Goal: Information Seeking & Learning: Learn about a topic

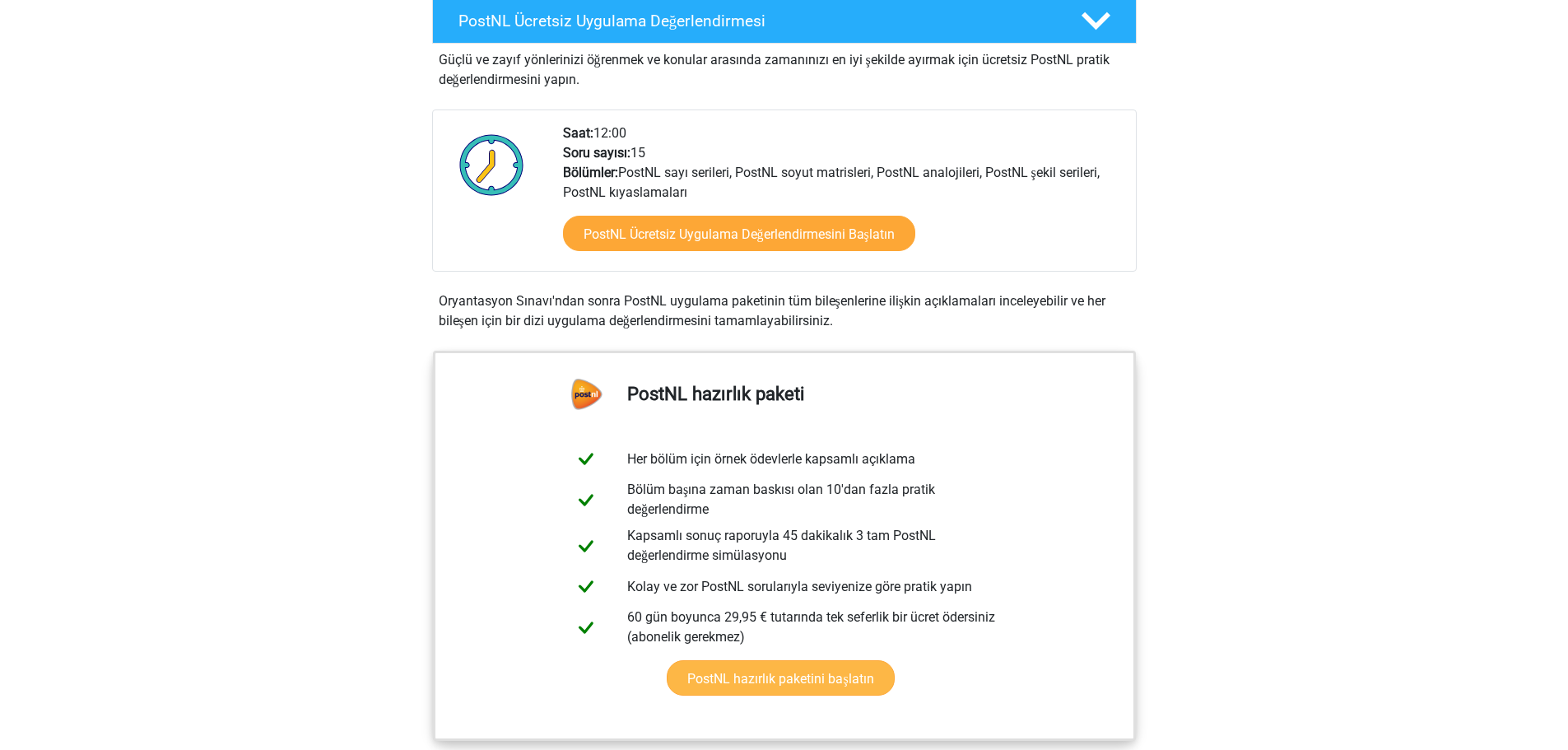
scroll to position [454, 0]
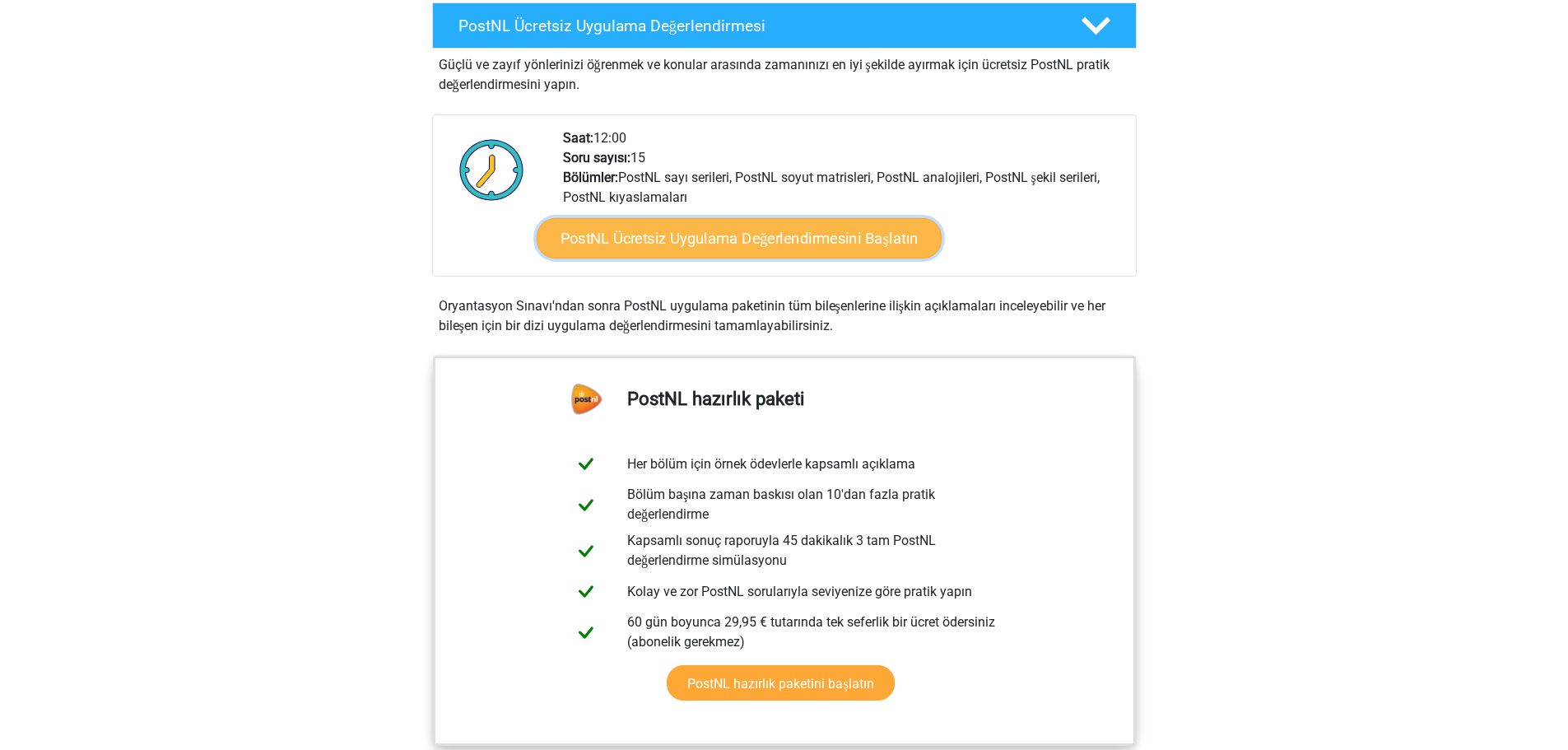
click at [649, 242] on font "PostNL Ücretsiz Uygulama Değerlendirmesini Başlatın" at bounding box center [739, 238] width 358 height 18
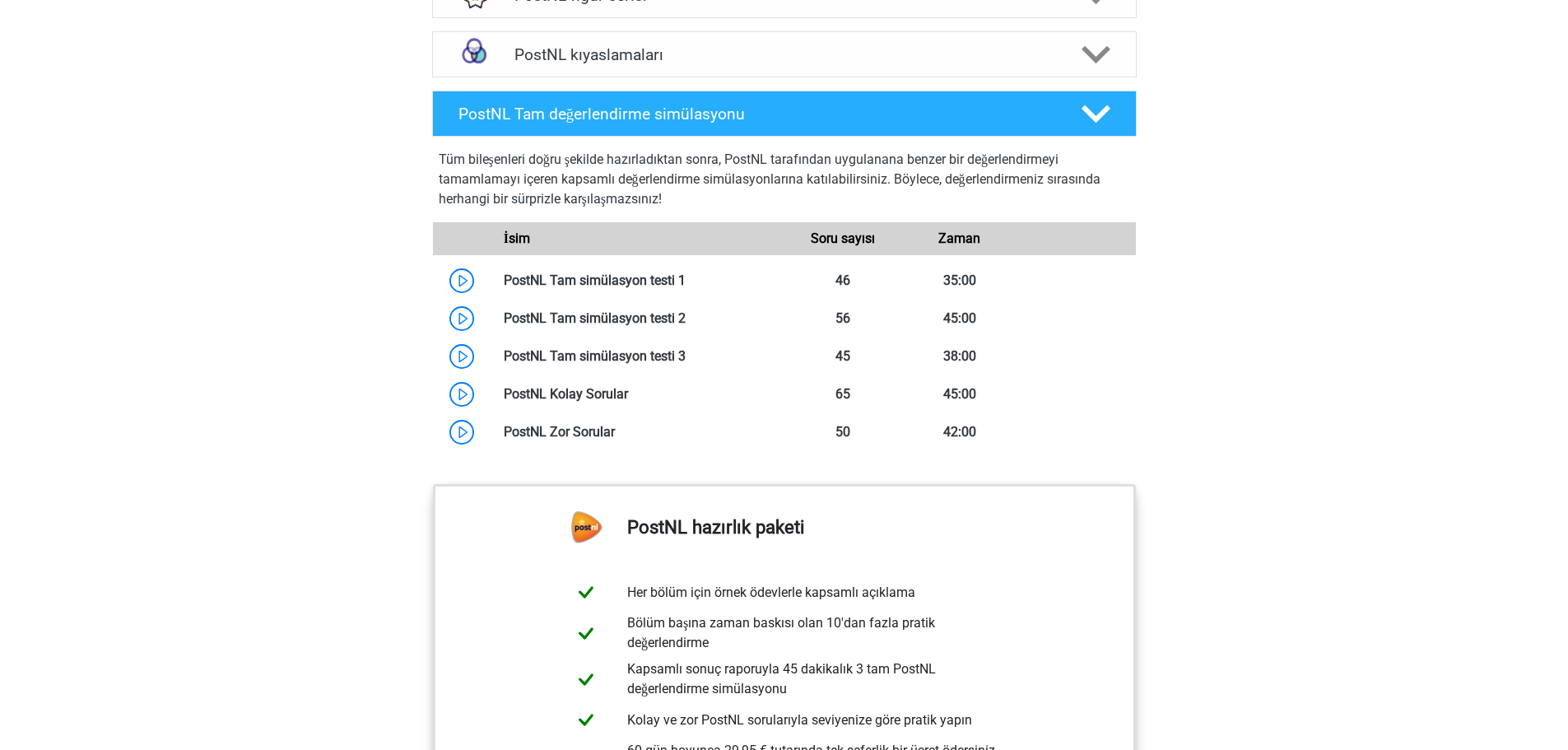
scroll to position [1525, 0]
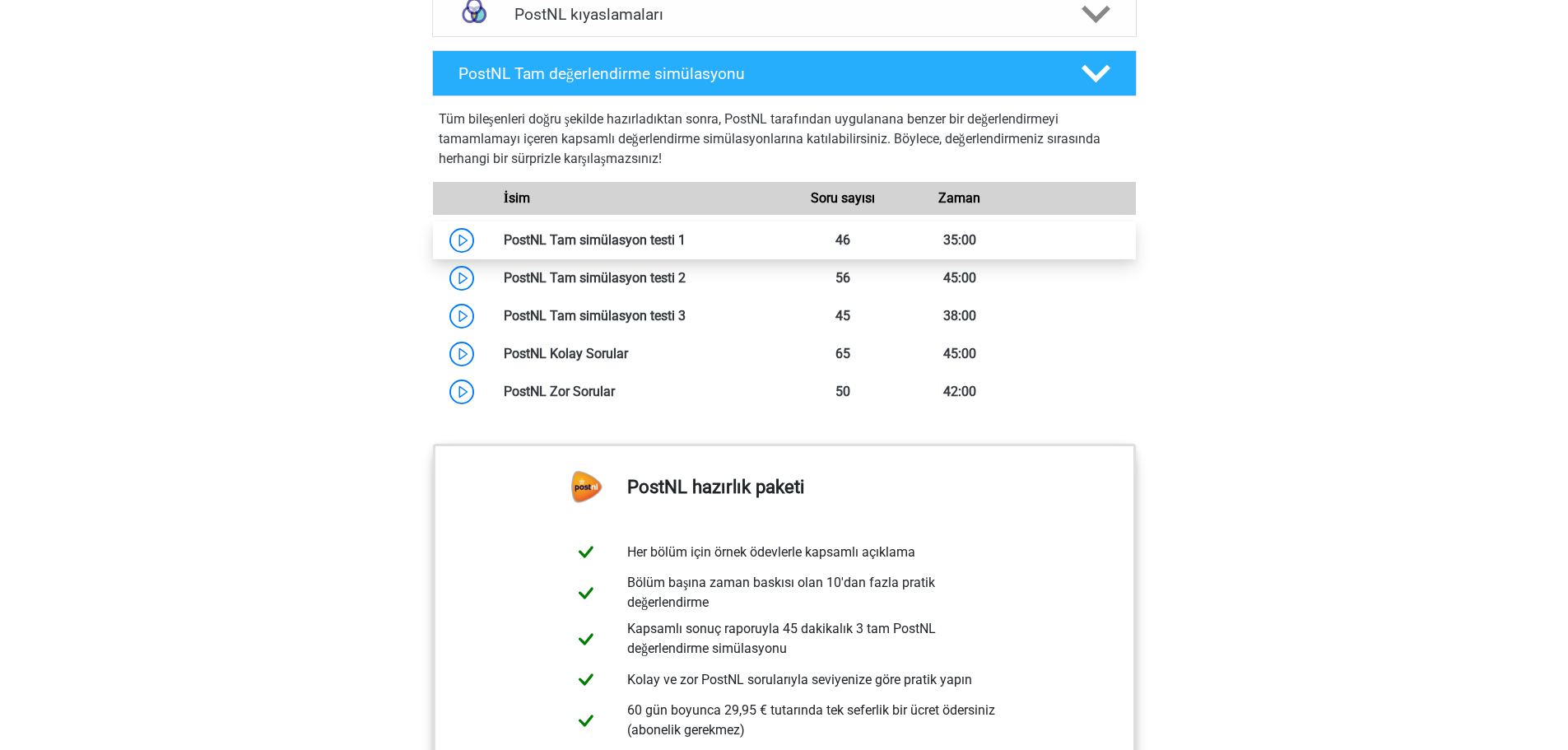
click at [686, 245] on link at bounding box center [686, 240] width 0 height 15
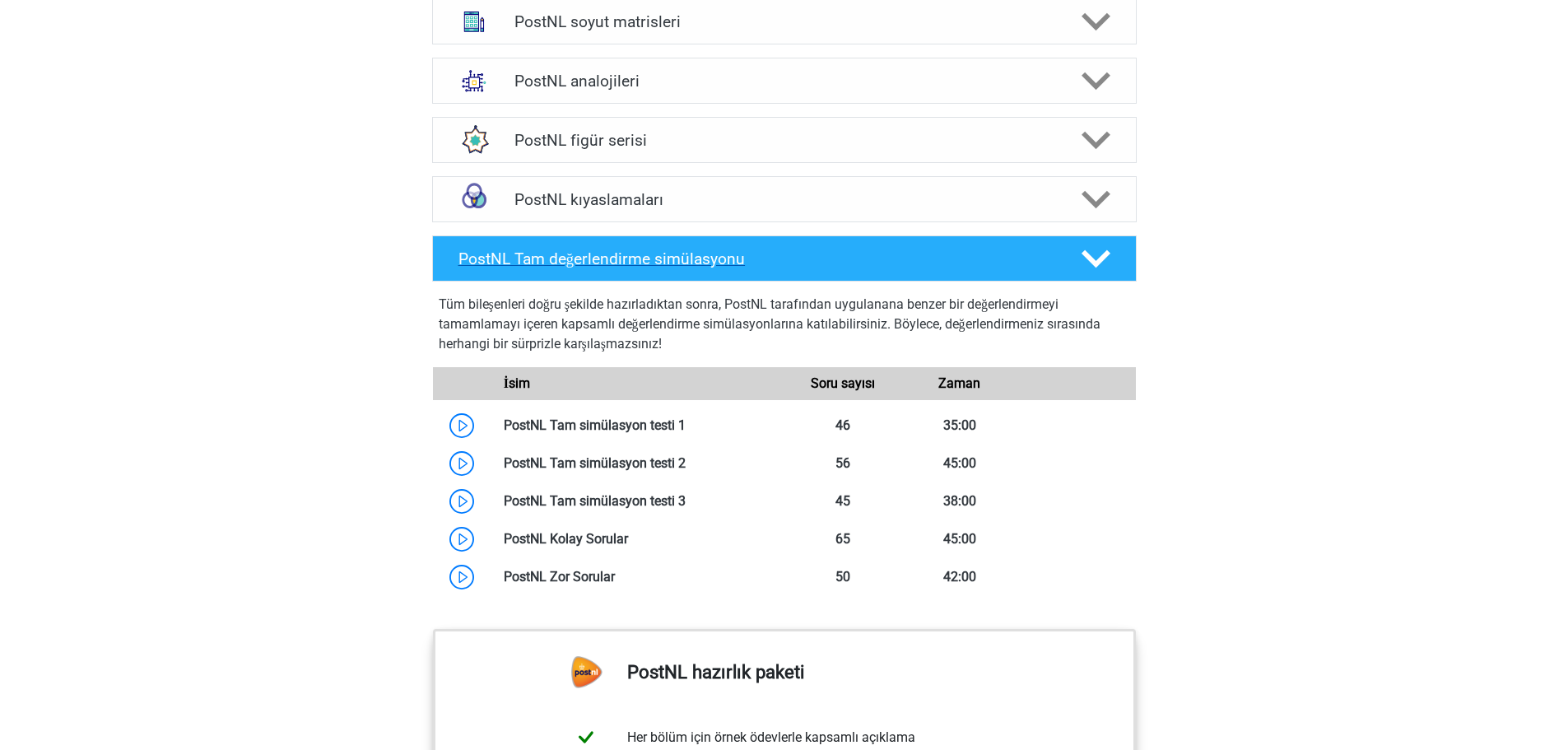
scroll to position [1361, 0]
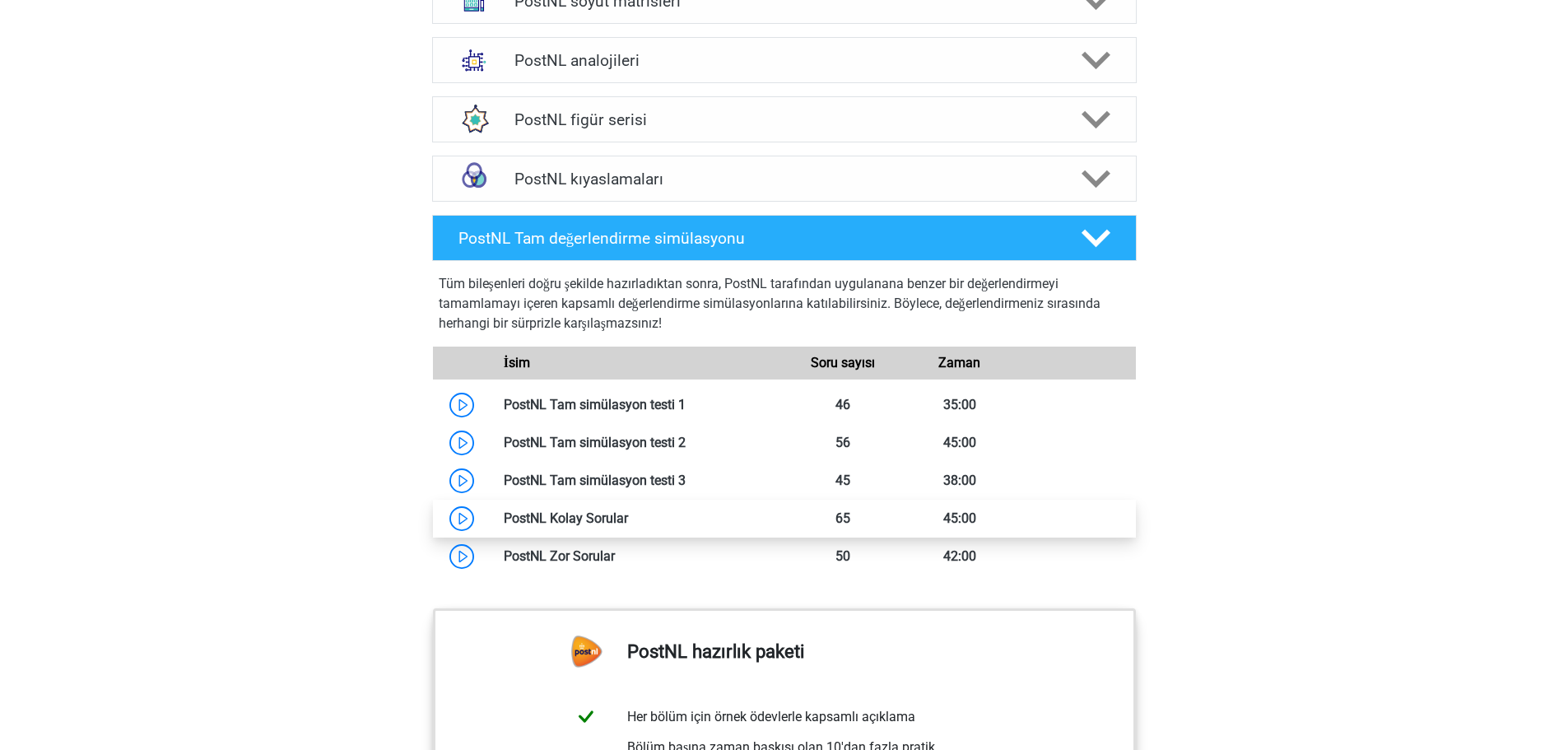
click at [628, 518] on link at bounding box center [628, 518] width 0 height 15
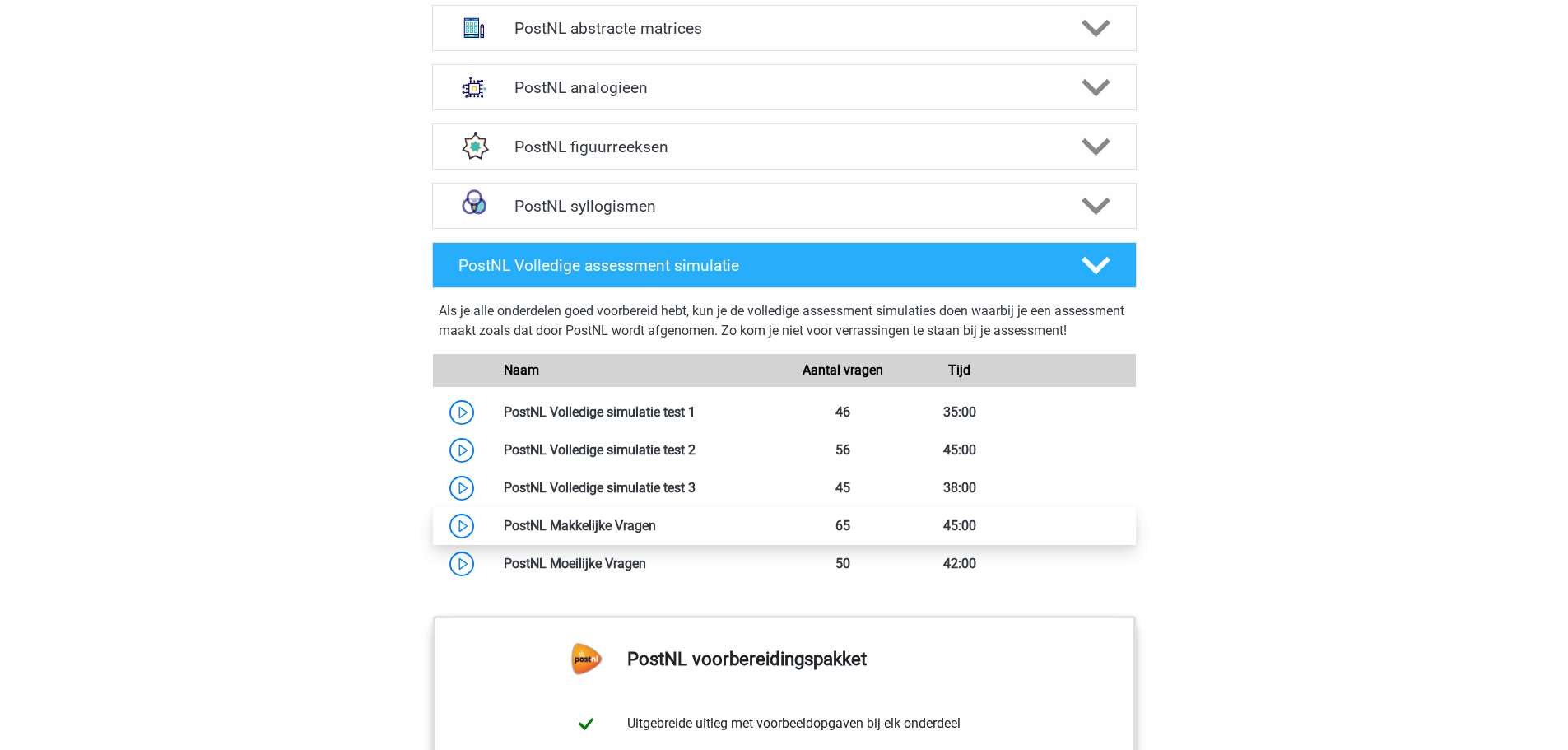
scroll to position [1388, 0]
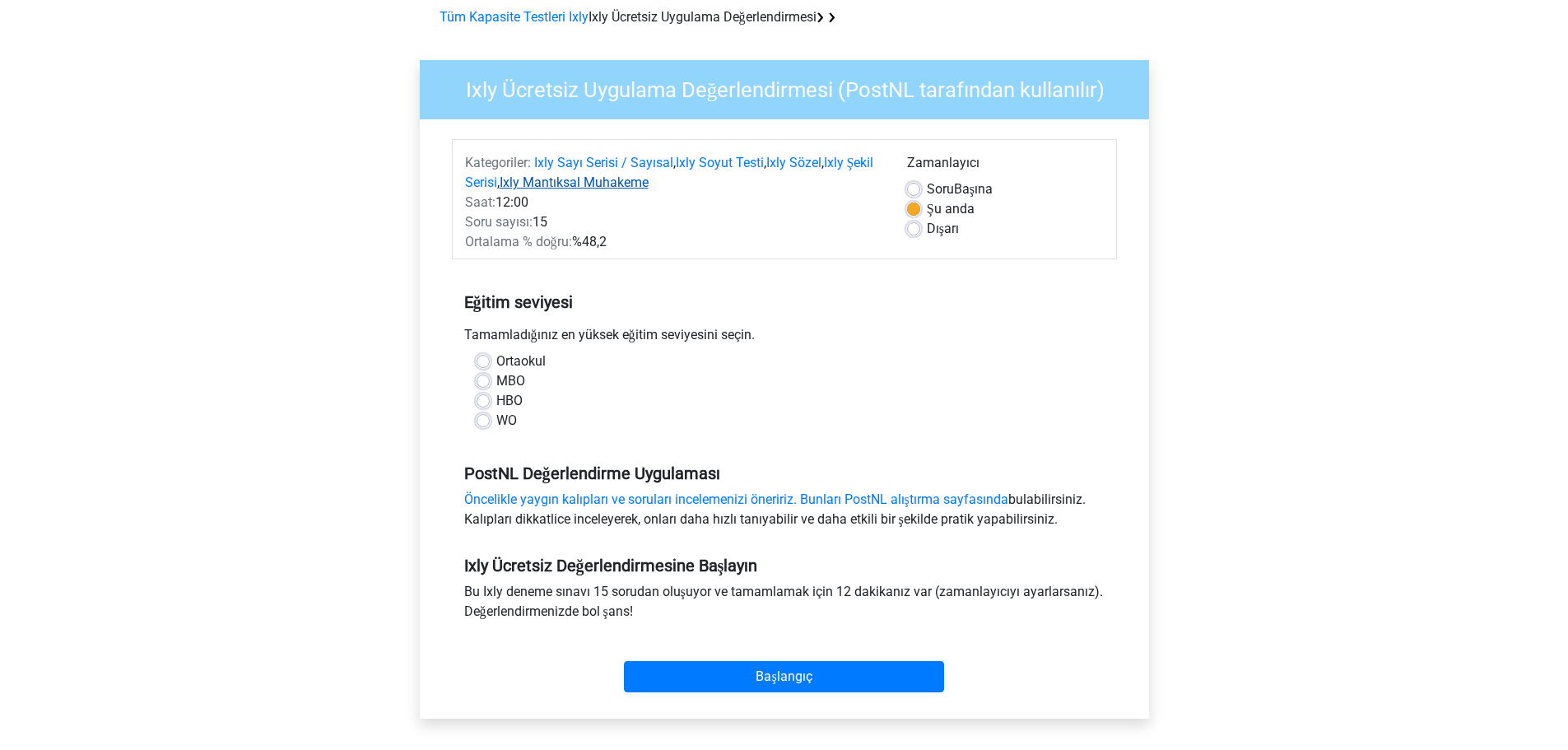
scroll to position [82, 0]
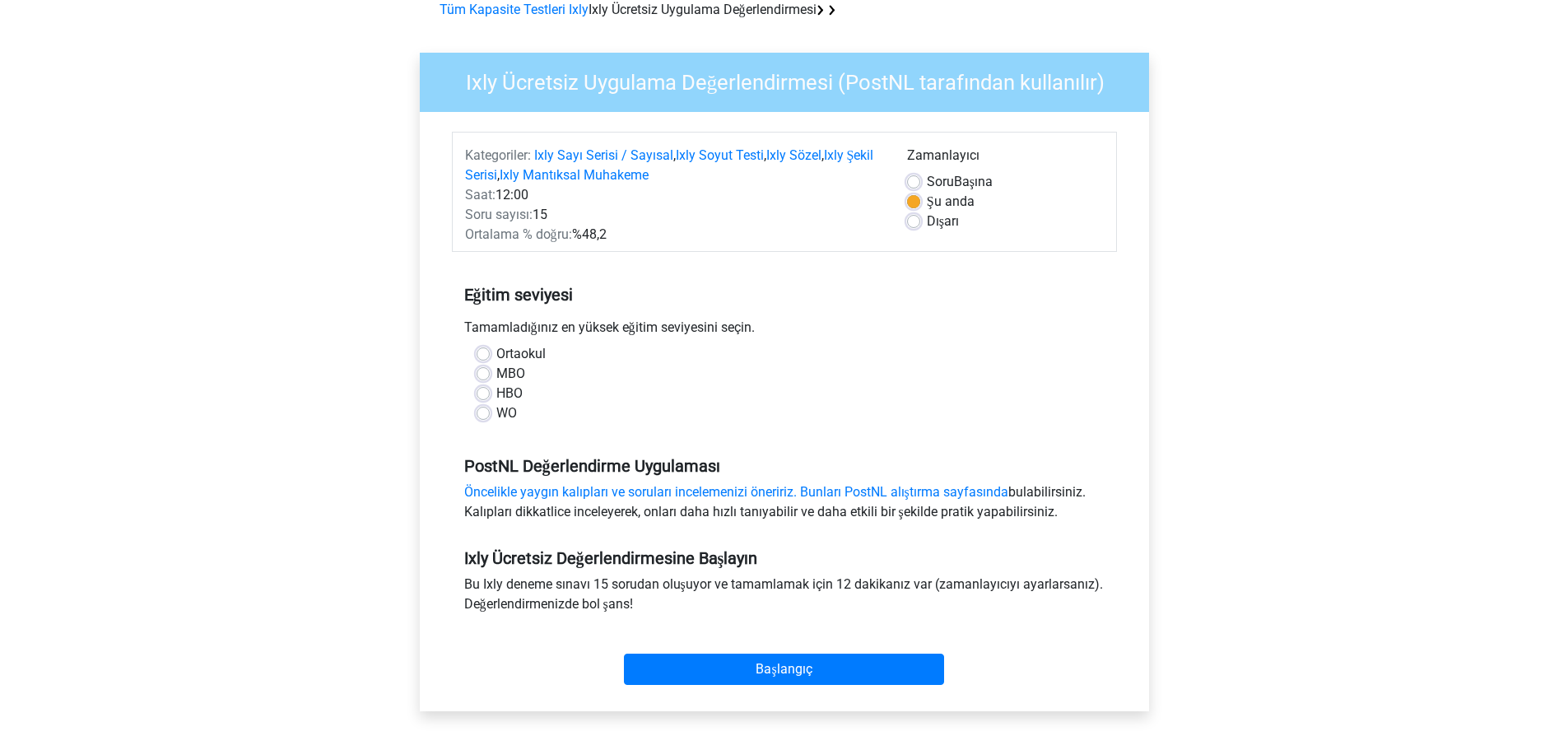
click at [497, 358] on label "Ortaokul" at bounding box center [521, 353] width 49 height 20
click at [480, 358] on input "Ortaokul" at bounding box center [483, 352] width 14 height 16
radio input "true"
click at [722, 667] on input "Başlangıç" at bounding box center [784, 669] width 320 height 31
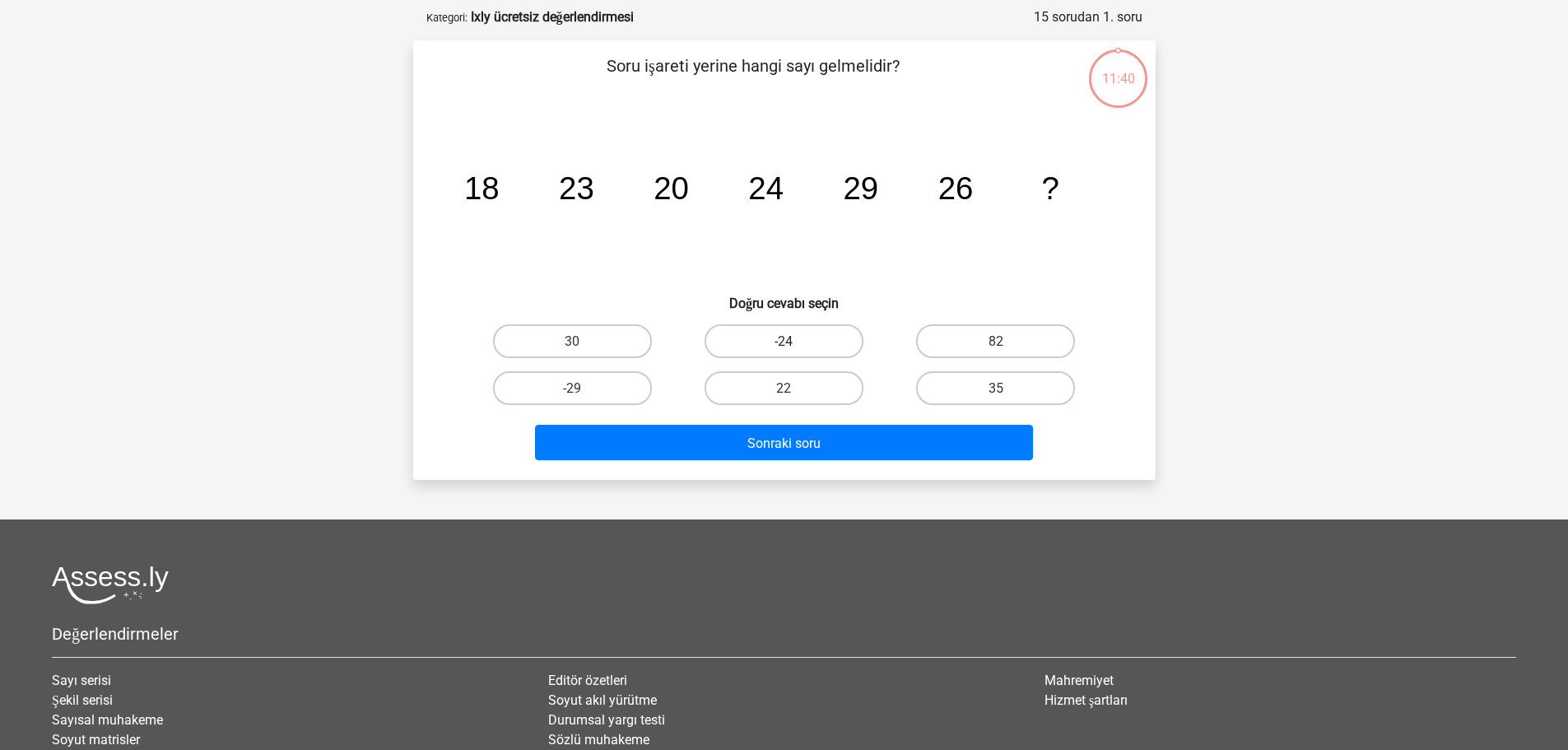
scroll to position [82, 0]
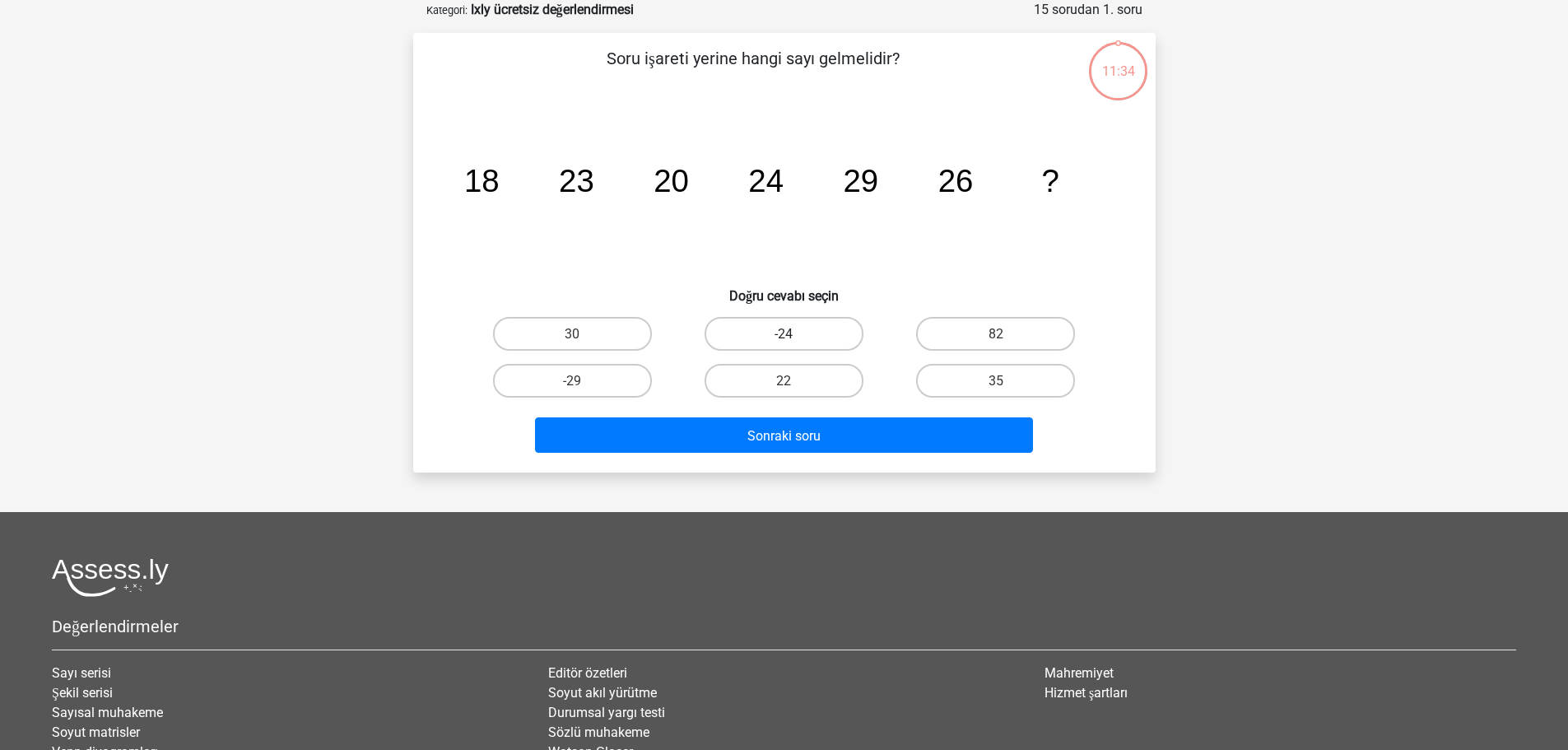
click at [742, 342] on label "-24" at bounding box center [784, 334] width 159 height 34
click at [784, 342] on input "-24" at bounding box center [789, 339] width 11 height 11
radio input "true"
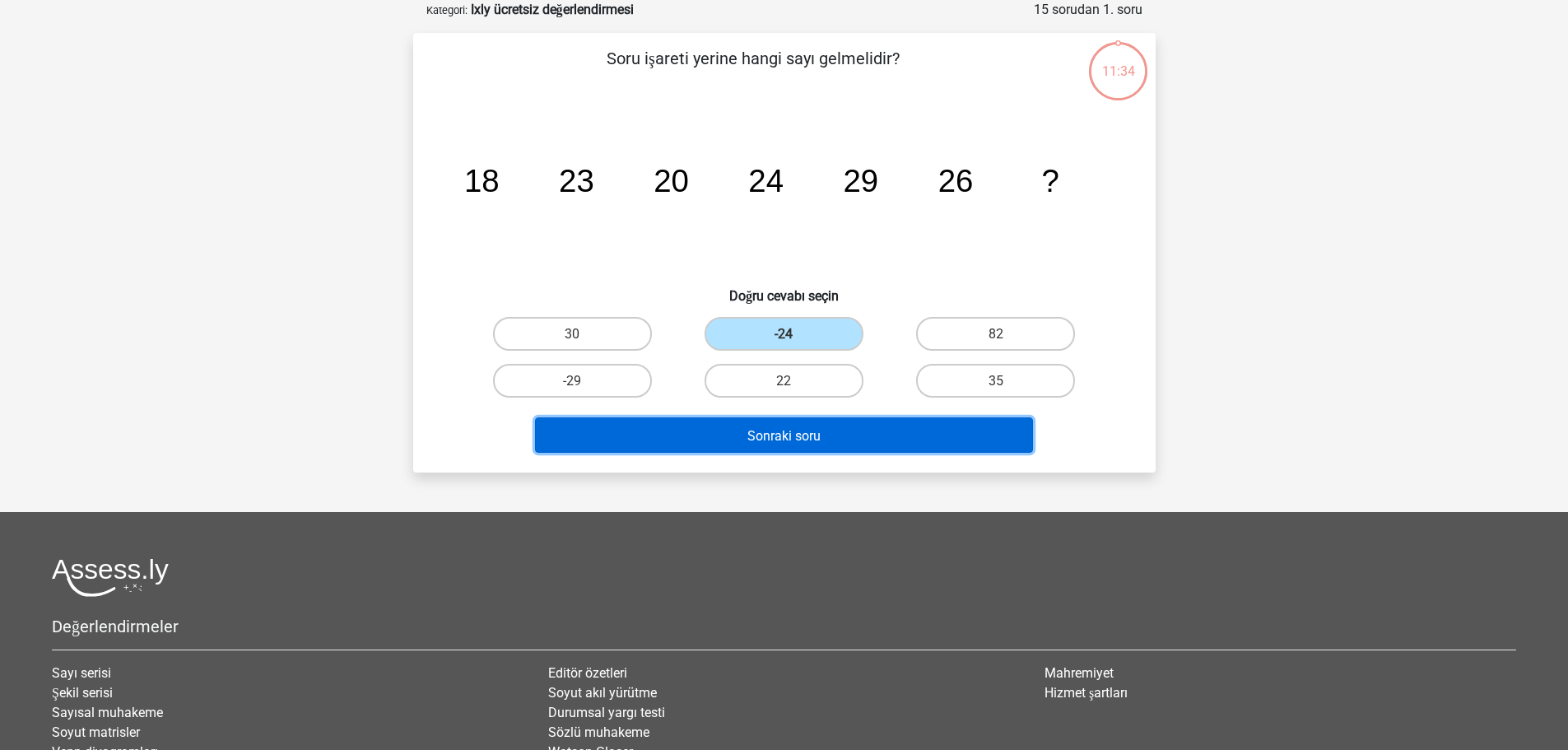
click at [790, 436] on font "Sonraki soru" at bounding box center [784, 435] width 73 height 15
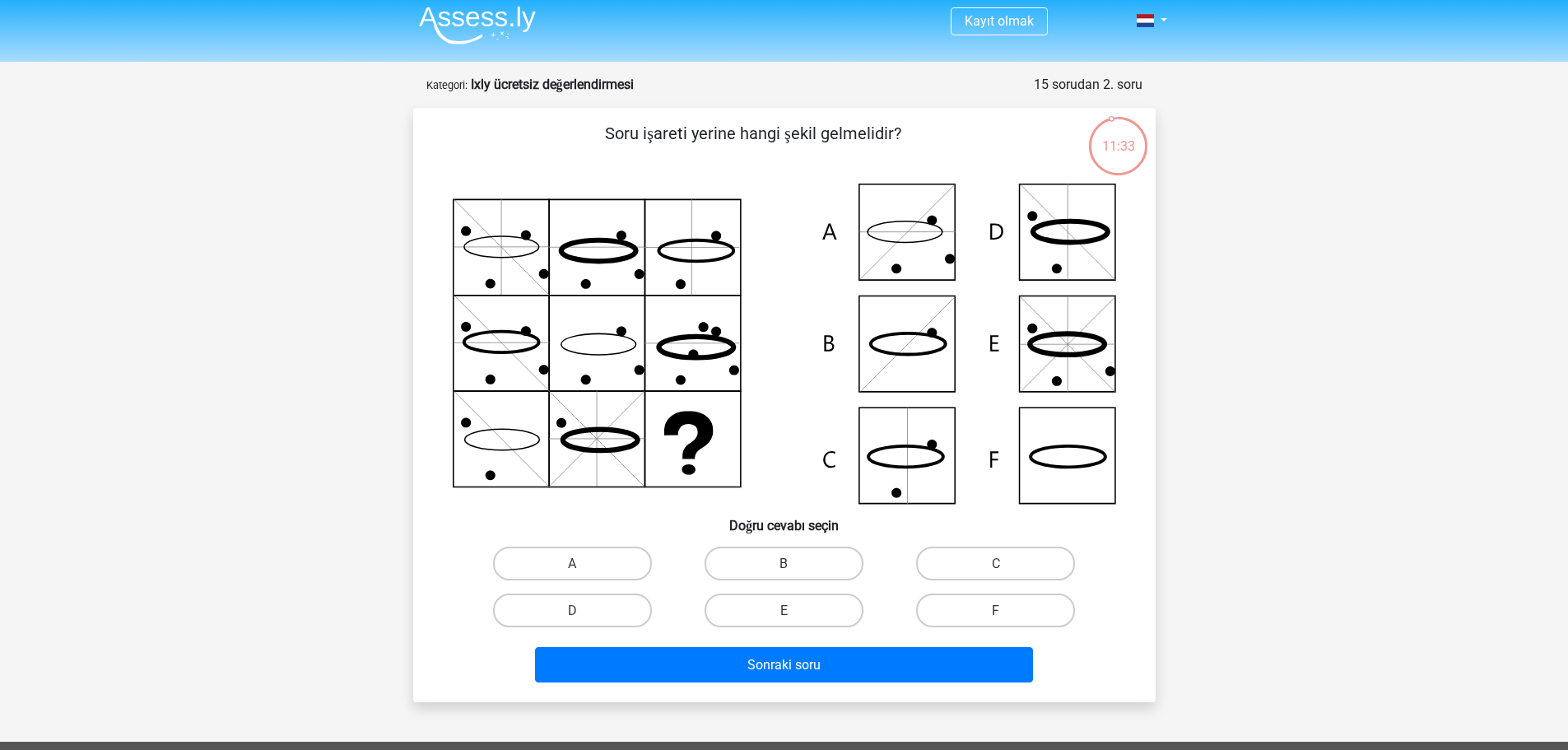
scroll to position [0, 0]
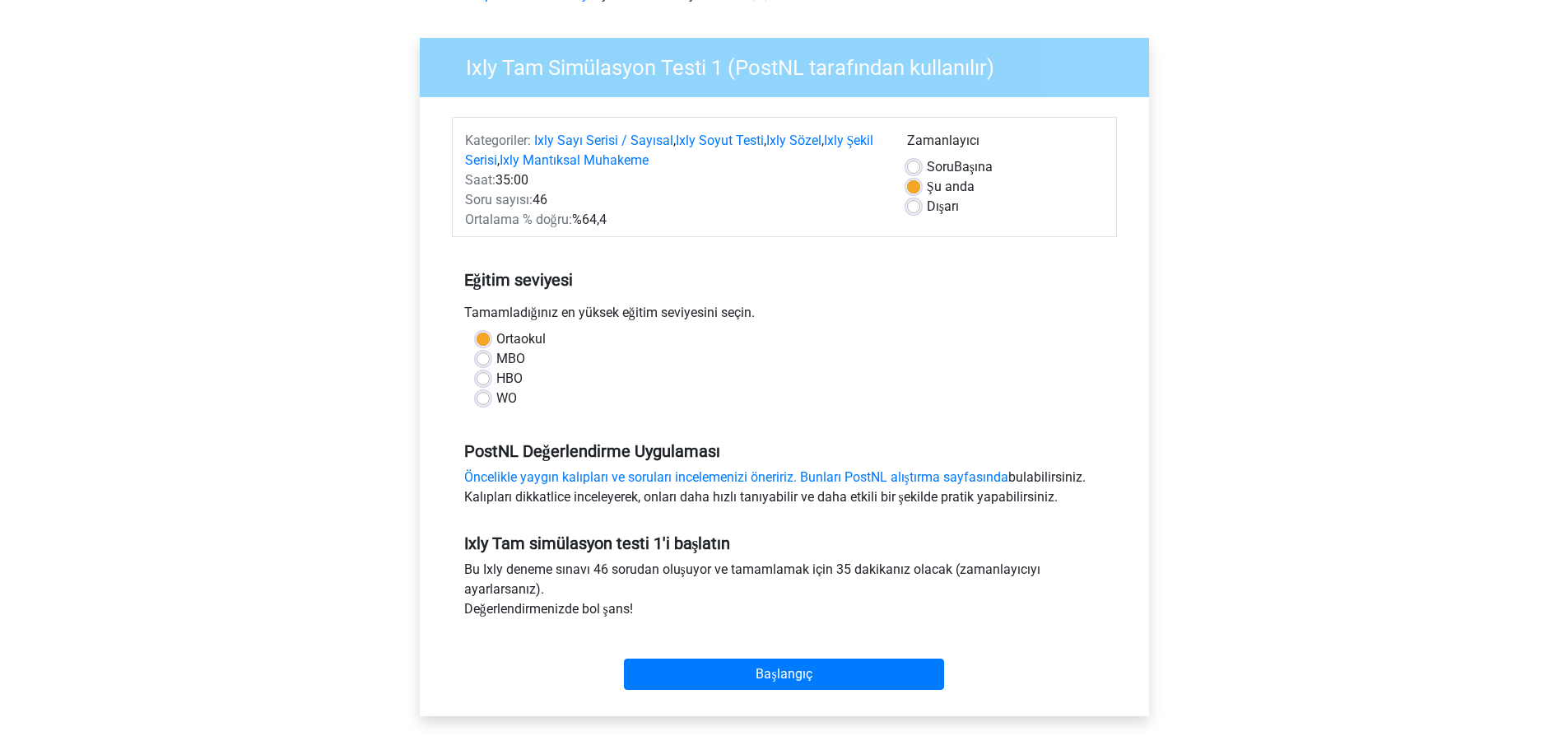
scroll to position [494, 0]
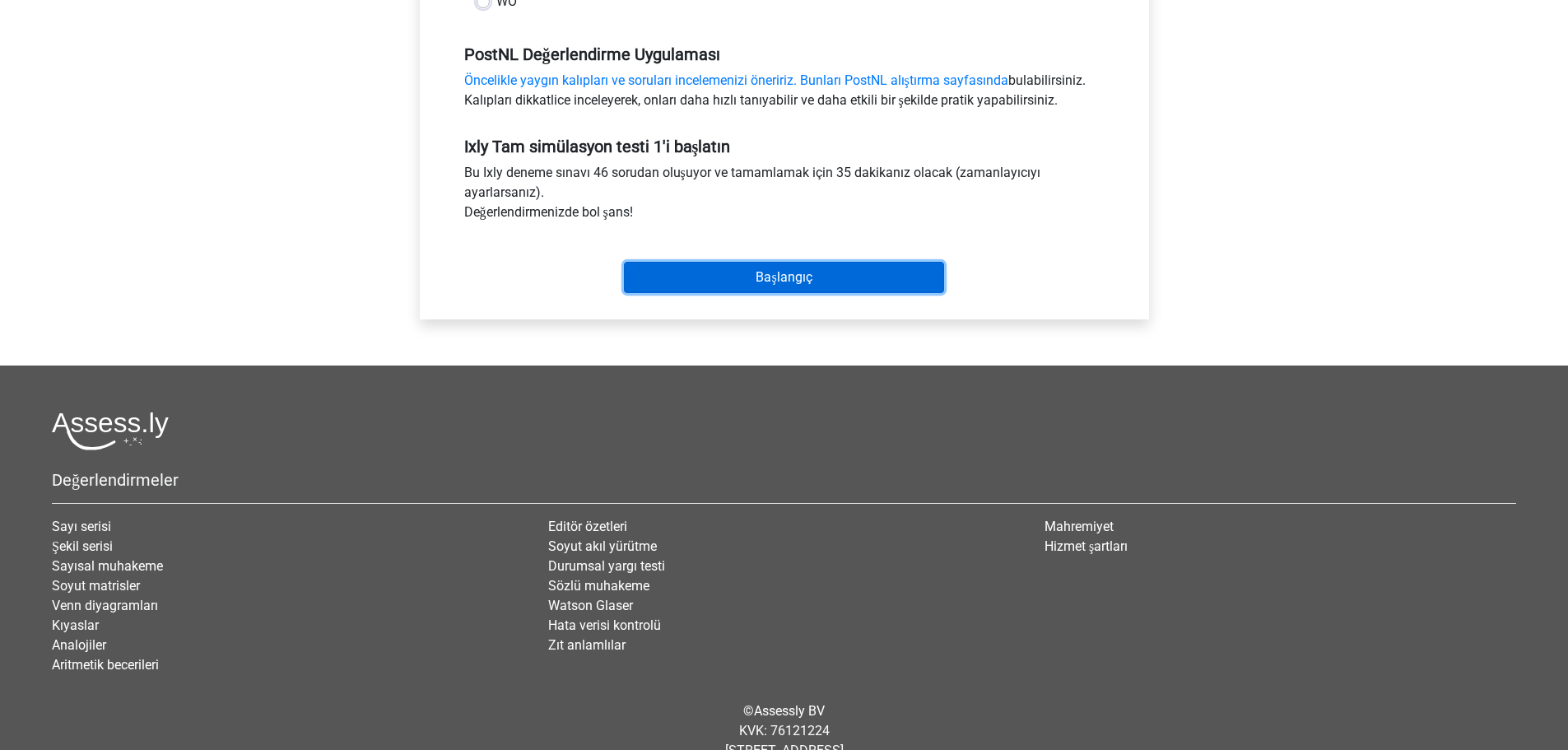
click at [750, 272] on input "Başlangıç" at bounding box center [784, 277] width 320 height 31
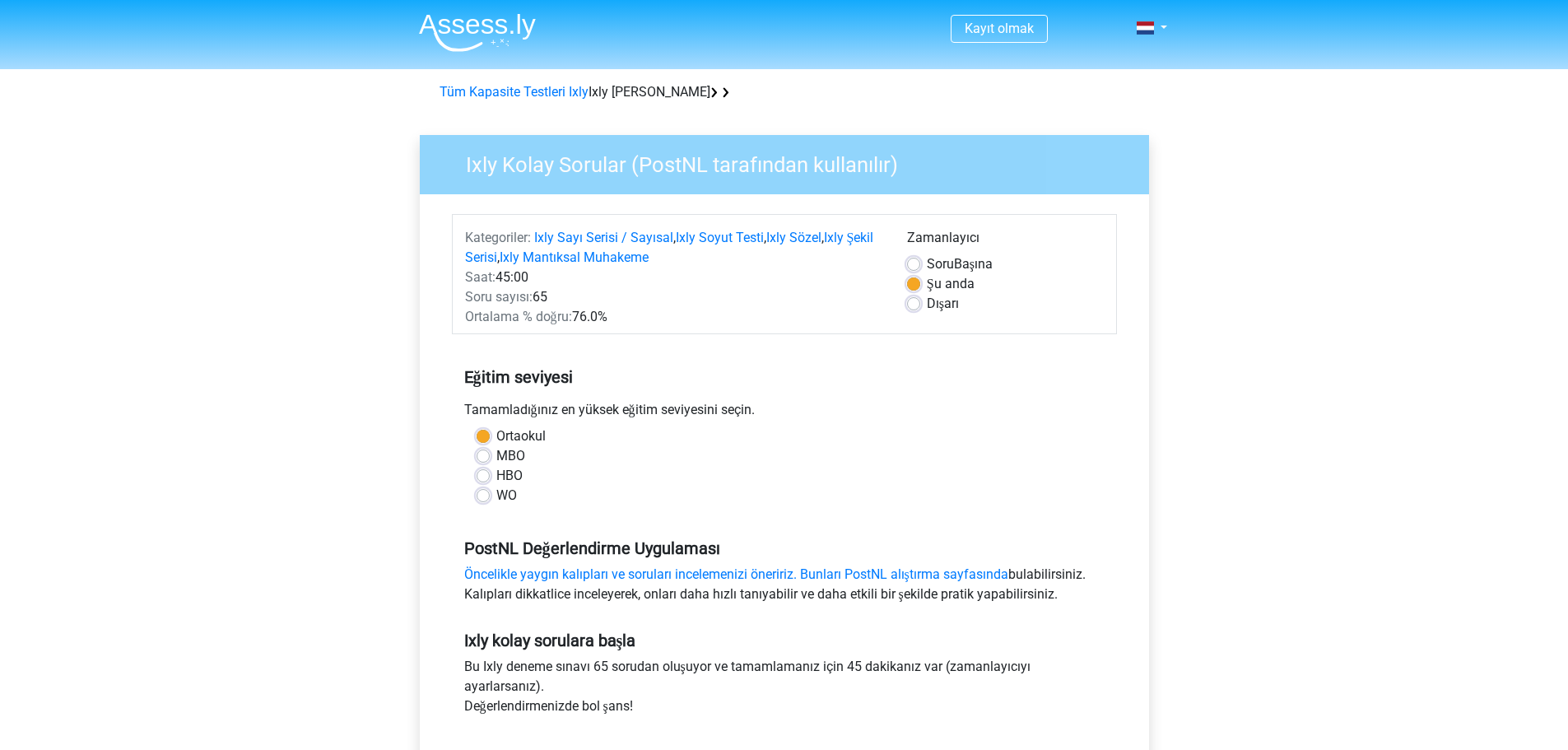
scroll to position [412, 0]
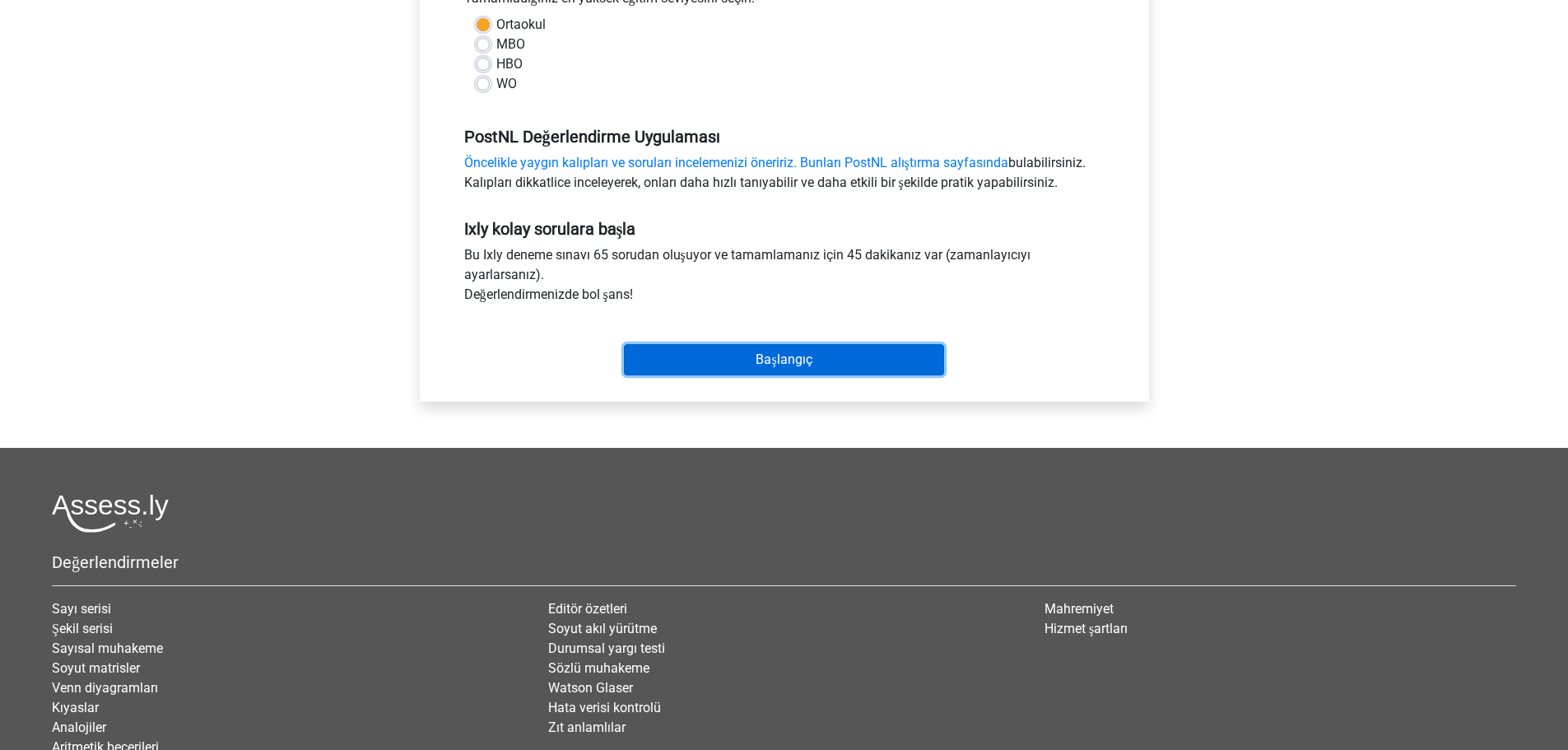
click at [744, 364] on input "Başlangıç" at bounding box center [784, 359] width 320 height 31
